Goal: Information Seeking & Learning: Learn about a topic

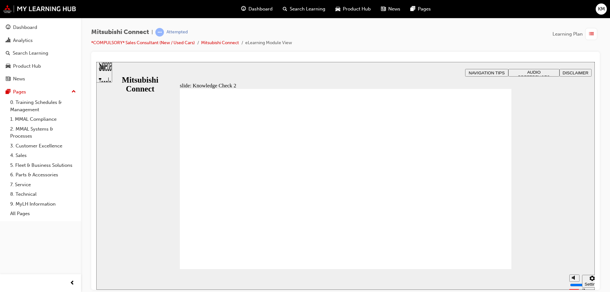
radio input "true"
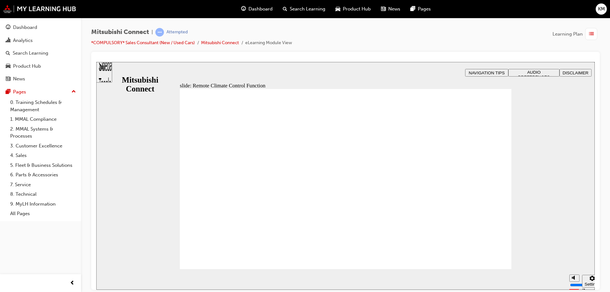
drag, startPoint x: 384, startPoint y: 179, endPoint x: 406, endPoint y: 182, distance: 22.8
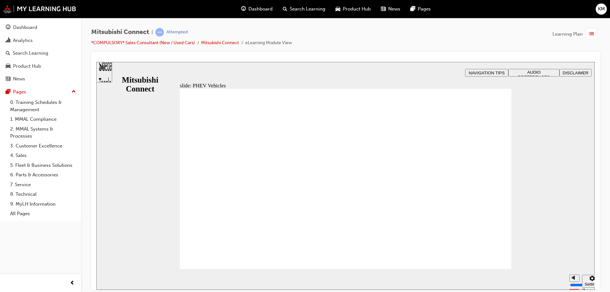
drag, startPoint x: 358, startPoint y: 217, endPoint x: 302, endPoint y: 217, distance: 56.2
drag, startPoint x: 302, startPoint y: 217, endPoint x: 321, endPoint y: 219, distance: 18.5
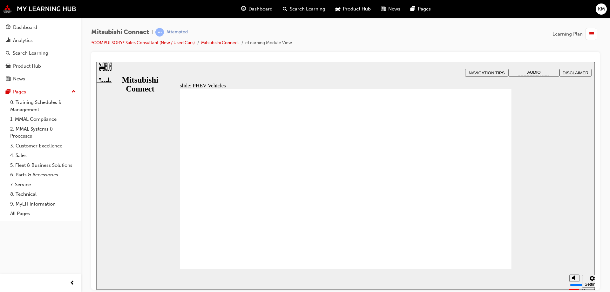
drag, startPoint x: 227, startPoint y: 153, endPoint x: 275, endPoint y: 160, distance: 48.5
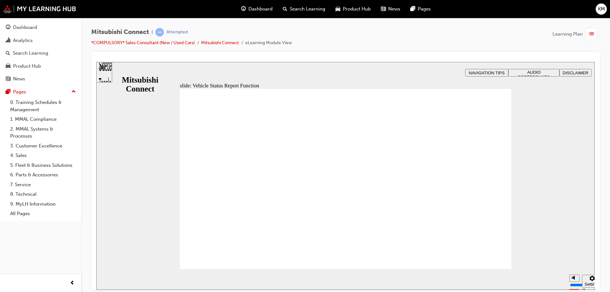
drag, startPoint x: 239, startPoint y: 187, endPoint x: 268, endPoint y: 194, distance: 30.0
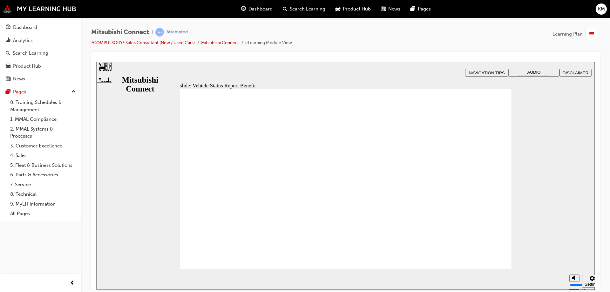
drag, startPoint x: 218, startPoint y: 177, endPoint x: 278, endPoint y: 181, distance: 60.9
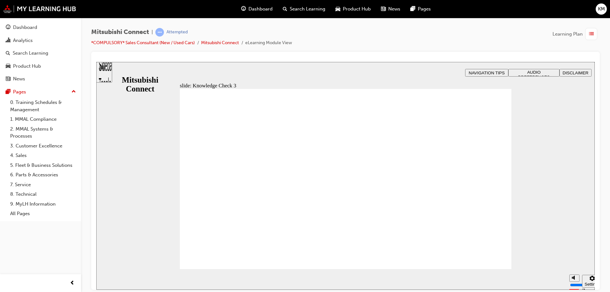
checkbox input "true"
checkbox input "false"
drag, startPoint x: 212, startPoint y: 198, endPoint x: 234, endPoint y: 256, distance: 62.1
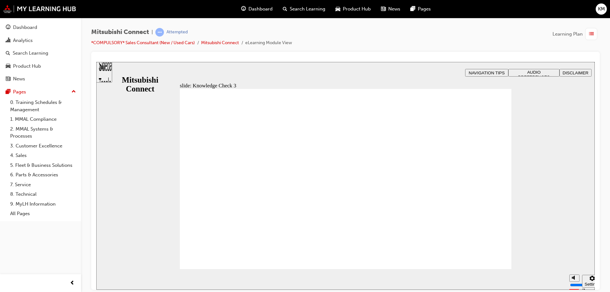
checkbox input "false"
checkbox input "true"
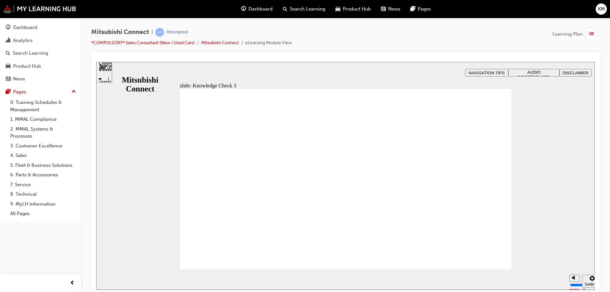
checkbox input "true"
drag, startPoint x: 199, startPoint y: 190, endPoint x: 198, endPoint y: 200, distance: 9.3
checkbox input "true"
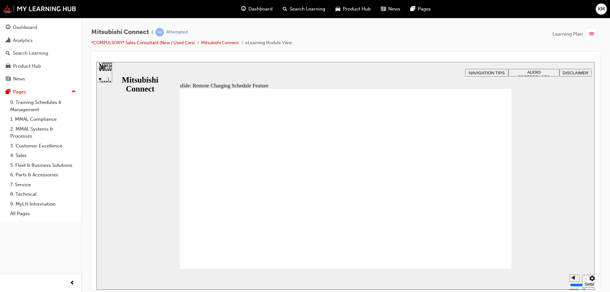
drag, startPoint x: 297, startPoint y: 144, endPoint x: 323, endPoint y: 165, distance: 33.4
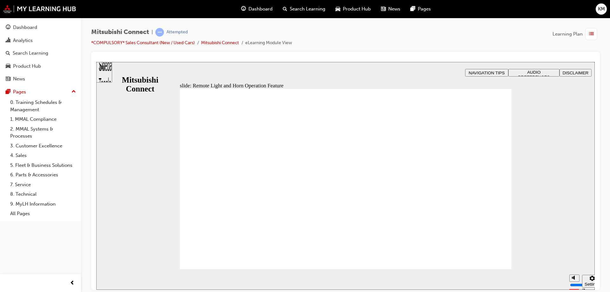
drag, startPoint x: 384, startPoint y: 163, endPoint x: 376, endPoint y: 158, distance: 9.4
drag, startPoint x: 255, startPoint y: 142, endPoint x: 316, endPoint y: 167, distance: 67.0
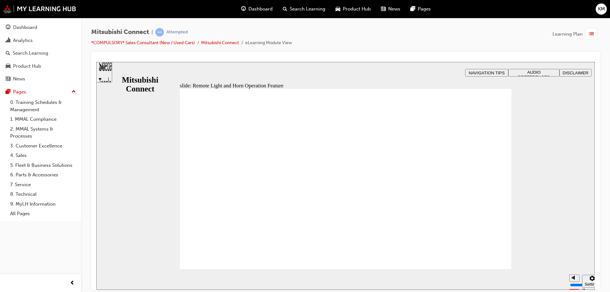
drag, startPoint x: 371, startPoint y: 176, endPoint x: 392, endPoint y: 185, distance: 22.5
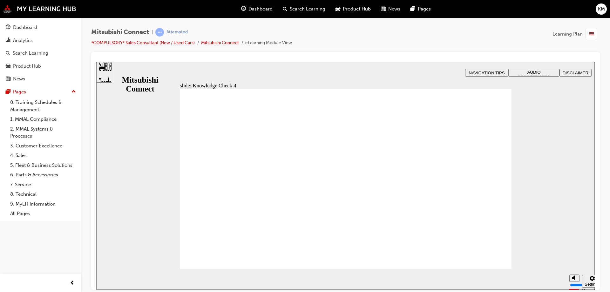
radio input "true"
drag, startPoint x: 322, startPoint y: 214, endPoint x: 223, endPoint y: 261, distance: 109.7
drag, startPoint x: 338, startPoint y: 227, endPoint x: 346, endPoint y: 228, distance: 8.0
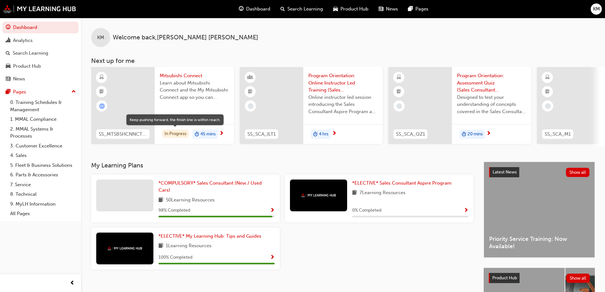
click at [174, 133] on div "In Progress" at bounding box center [175, 134] width 26 height 9
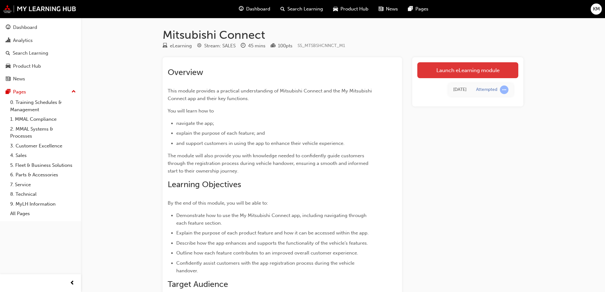
click at [464, 69] on link "Launch eLearning module" at bounding box center [468, 70] width 101 height 16
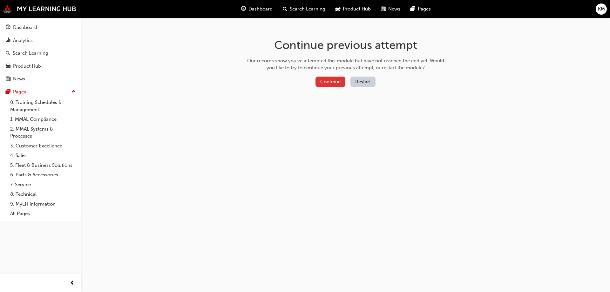
click at [330, 82] on button "Continue" at bounding box center [331, 82] width 30 height 10
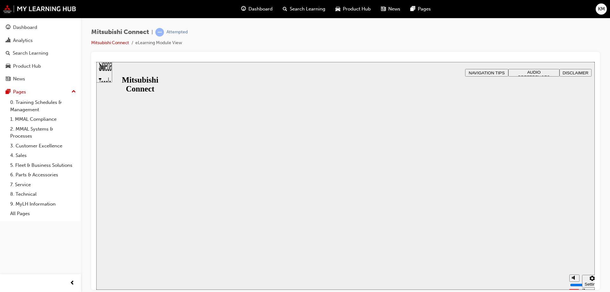
drag, startPoint x: 343, startPoint y: 191, endPoint x: 348, endPoint y: 190, distance: 5.5
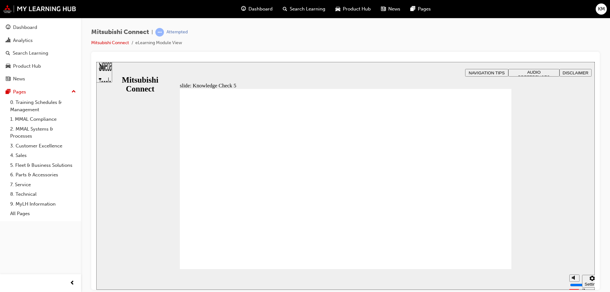
checkbox input "true"
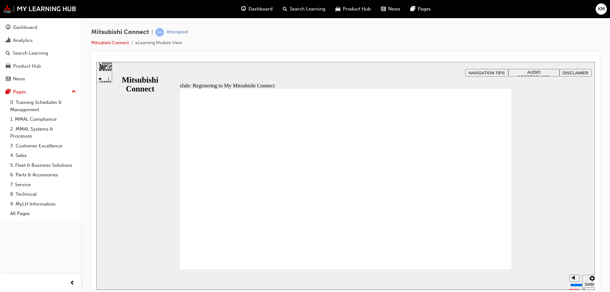
drag, startPoint x: 256, startPoint y: 183, endPoint x: 267, endPoint y: 183, distance: 11.4
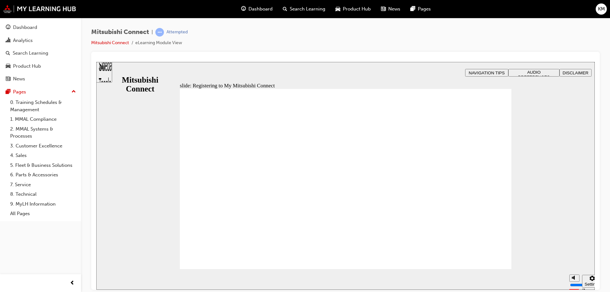
drag, startPoint x: 493, startPoint y: 257, endPoint x: 291, endPoint y: 202, distance: 209.7
